Goal: Transaction & Acquisition: Purchase product/service

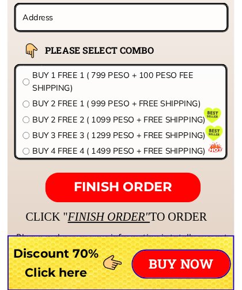
scroll to position [9232, 0]
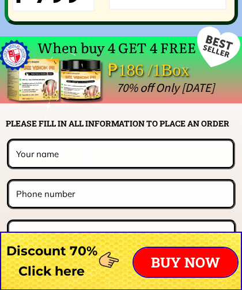
click at [27, 152] on input "text" at bounding box center [120, 153] width 215 height 25
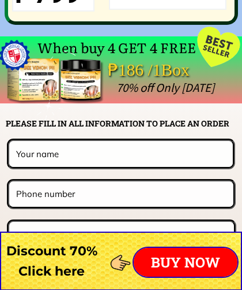
scroll to position [9015, 0]
click at [21, 158] on input "text" at bounding box center [120, 153] width 215 height 25
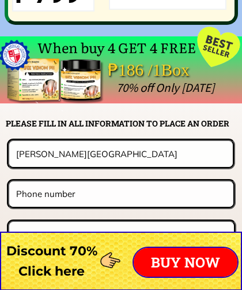
type input "[PERSON_NAME][GEOGRAPHIC_DATA]"
click at [28, 188] on input "tel" at bounding box center [121, 193] width 216 height 25
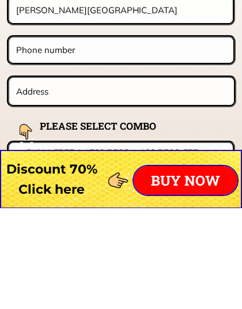
scroll to position [9059, 0]
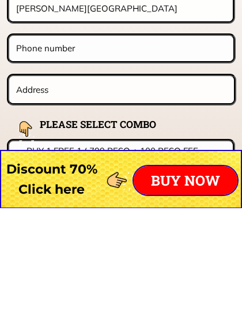
click at [28, 177] on input "text" at bounding box center [121, 190] width 217 height 27
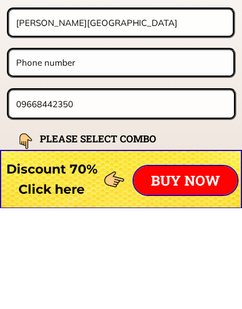
scroll to position [9045, 0]
type input "0"
click at [21, 151] on input "tel" at bounding box center [121, 163] width 216 height 25
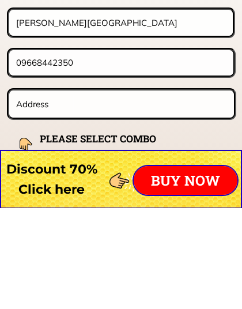
type input "09668442350"
click at [21, 192] on input "text" at bounding box center [121, 205] width 217 height 27
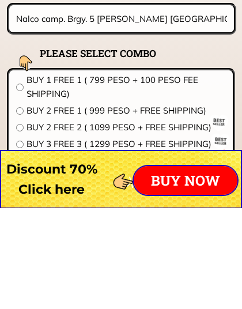
scroll to position [9131, 0]
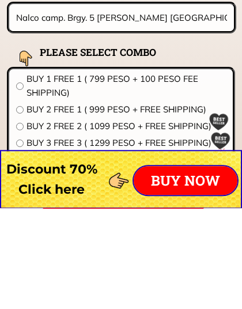
type input "Nalco camp. Brgy. 5 [PERSON_NAME] [GEOGRAPHIC_DATA]"
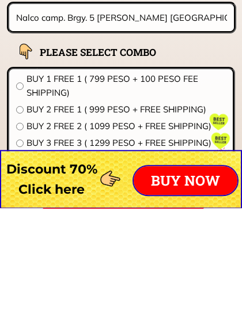
click at [22, 207] on input "radio" at bounding box center [19, 210] width 7 height 7
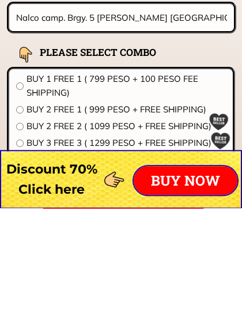
radio input "true"
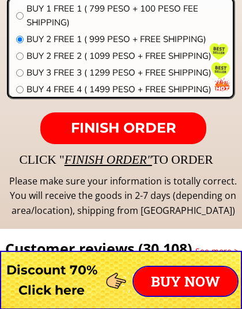
scroll to position [9303, 0]
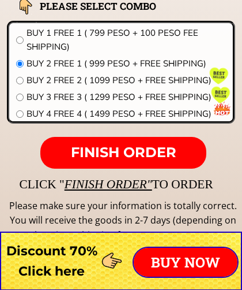
click at [122, 146] on span "FINISH ORDER" at bounding box center [124, 152] width 106 height 17
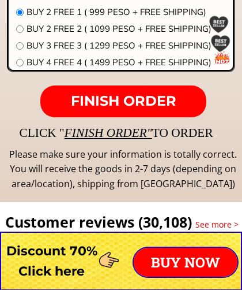
scroll to position [9330, 0]
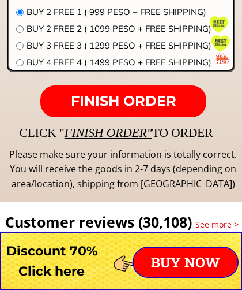
click at [125, 106] on span "FINISH ORDER" at bounding box center [124, 100] width 106 height 17
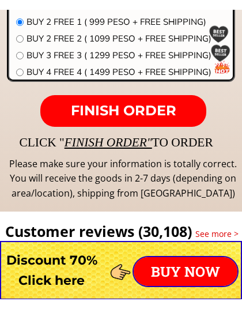
scroll to position [9107, 0]
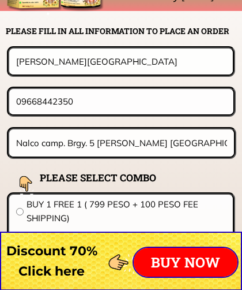
click at [122, 91] on input "09668442350" at bounding box center [121, 101] width 216 height 25
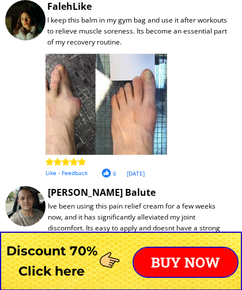
scroll to position [9564, 0]
